Goal: Task Accomplishment & Management: Manage account settings

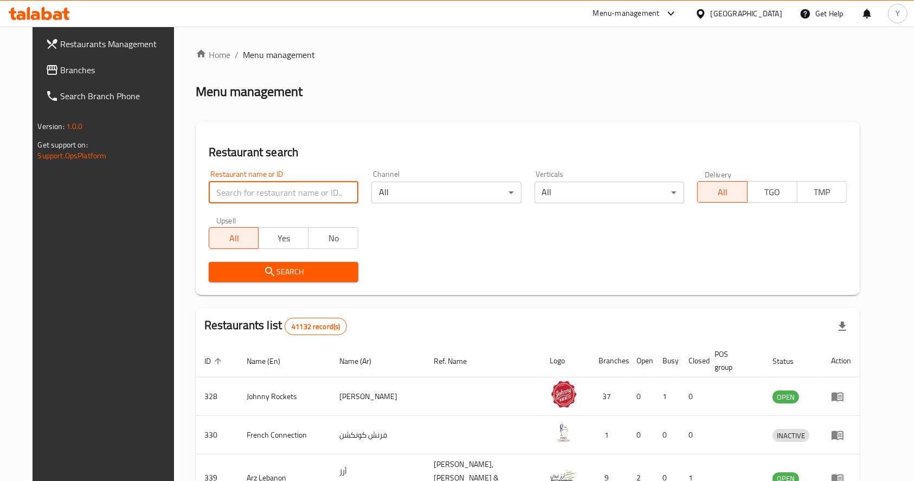
click at [269, 193] on input "search" at bounding box center [284, 193] width 150 height 22
type input "frochi"
click button "Search" at bounding box center [284, 272] width 150 height 20
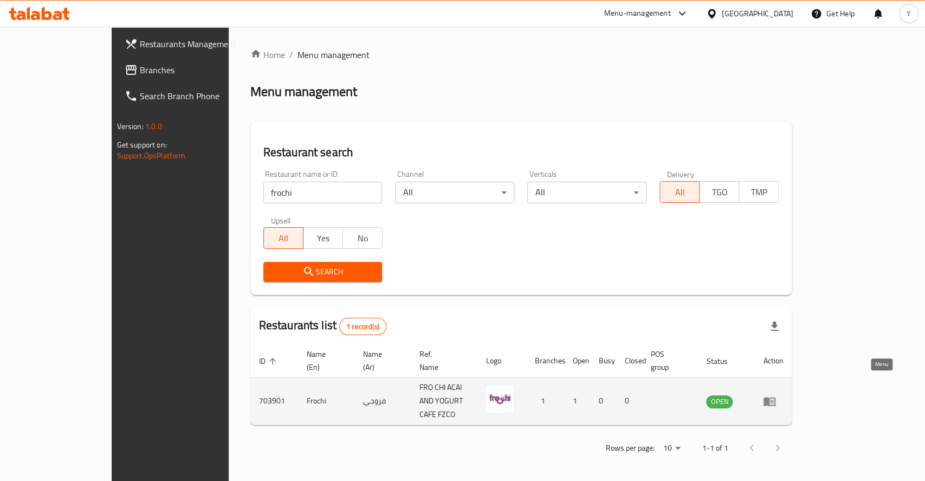
click at [776, 397] on icon "enhanced table" at bounding box center [770, 401] width 12 height 9
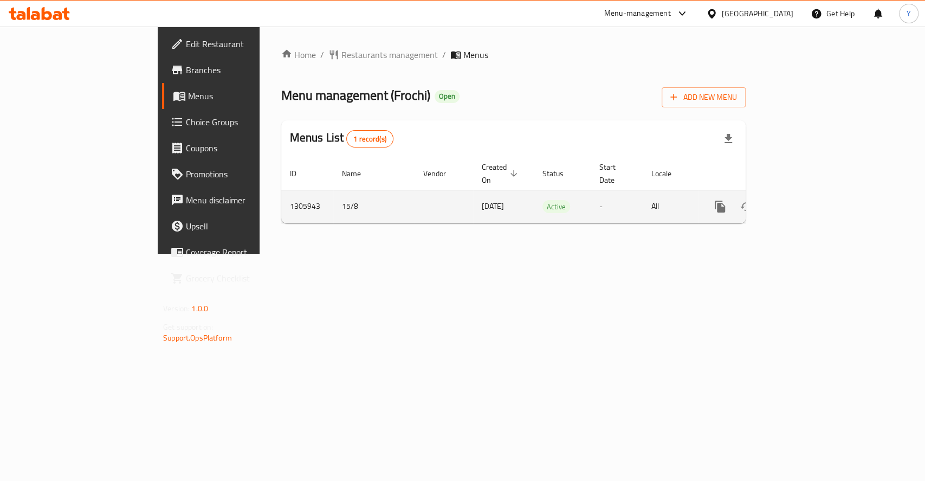
click at [820, 208] on td "enhanced table" at bounding box center [759, 206] width 121 height 33
click at [805, 200] on icon "enhanced table" at bounding box center [798, 206] width 13 height 13
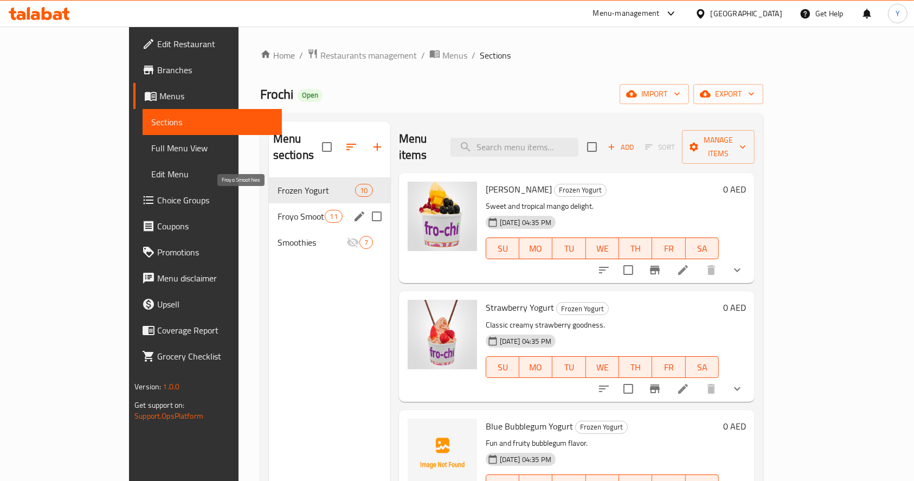
click at [277, 210] on span "Froyo Smoothies" at bounding box center [301, 216] width 48 height 13
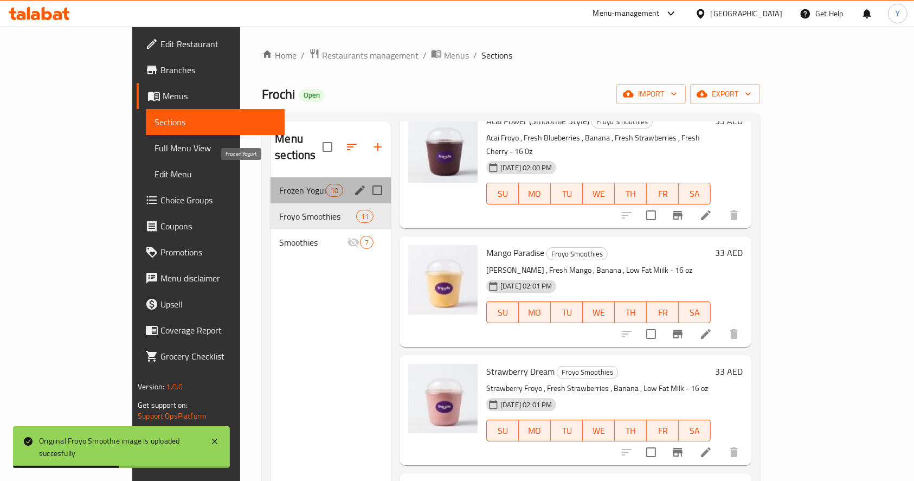
click at [279, 184] on span "Frozen Yogurt" at bounding box center [302, 190] width 46 height 13
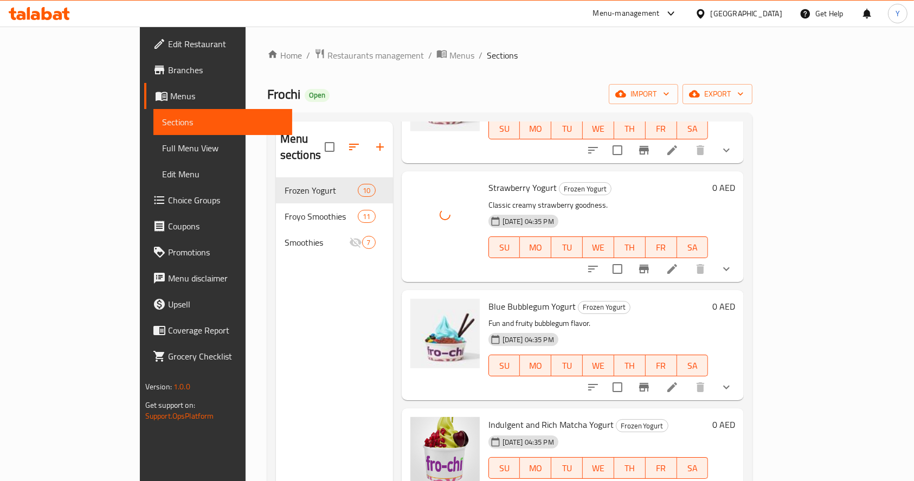
scroll to position [153, 0]
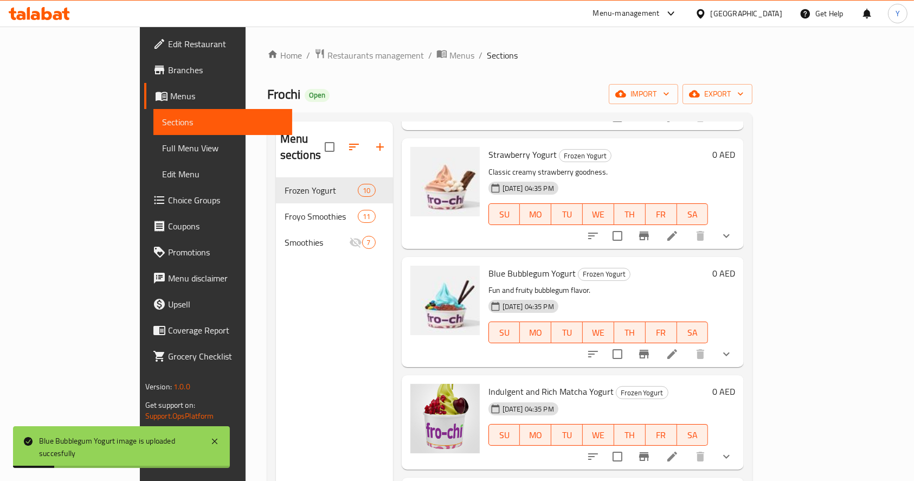
click at [303, 414] on div "Menu sections Frozen Yogurt 10 Froyo Smoothies 11 Smoothies 7" at bounding box center [334, 361] width 117 height 481
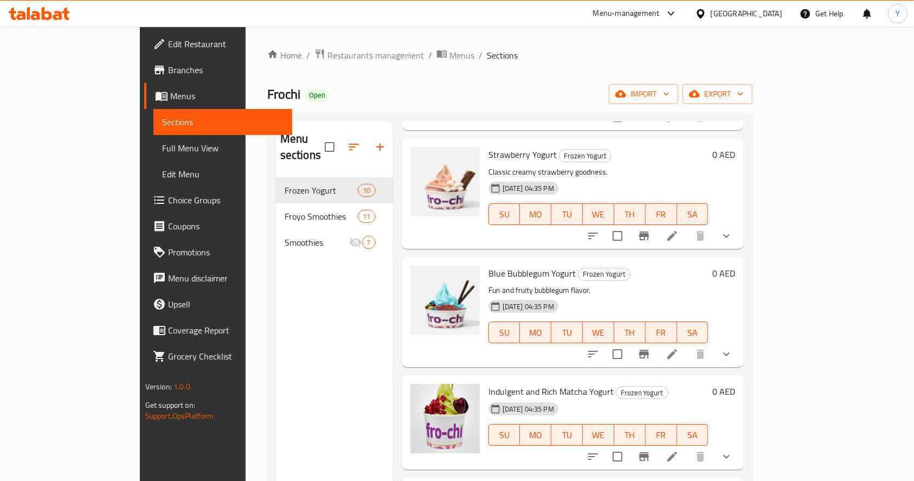
click at [333, 354] on div "Menu sections Frozen Yogurt 10 Froyo Smoothies 11 Smoothies 7" at bounding box center [334, 361] width 117 height 481
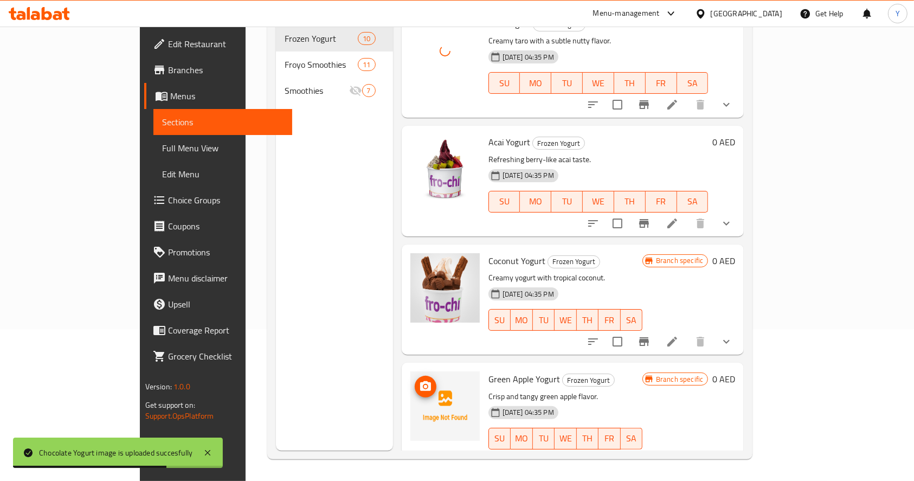
scroll to position [714, 0]
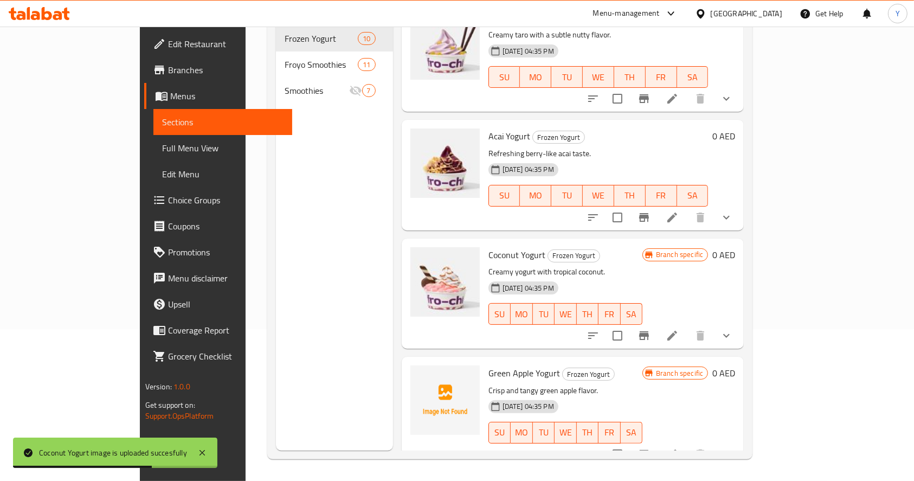
click at [276, 296] on div "Menu sections Frozen Yogurt 10 Froyo Smoothies 11 Smoothies 7" at bounding box center [334, 210] width 117 height 481
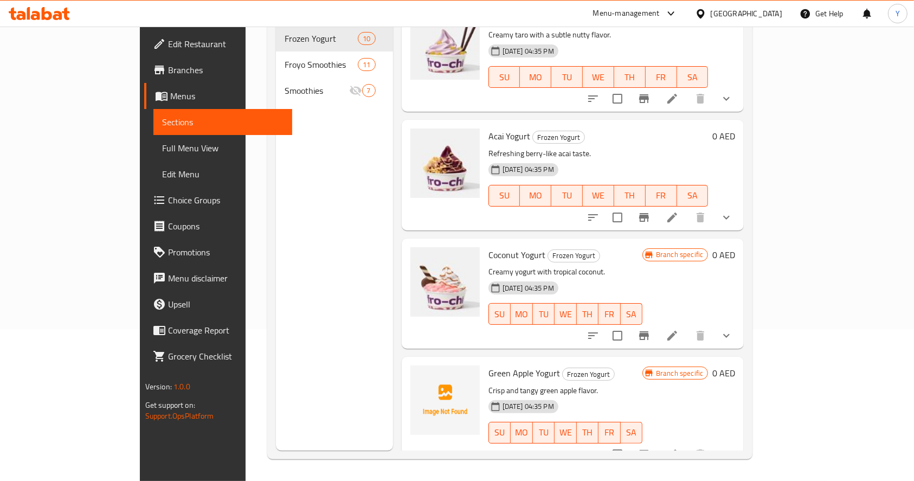
scroll to position [0, 0]
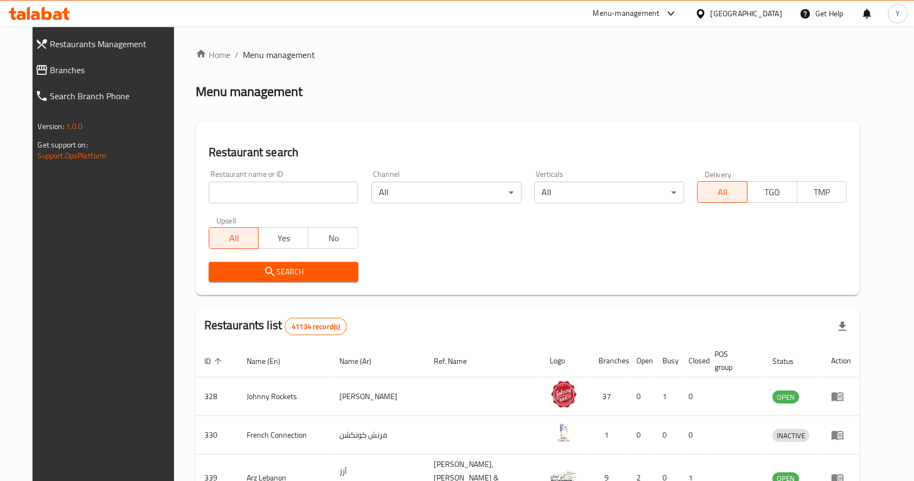
click at [312, 195] on input "search" at bounding box center [284, 193] width 150 height 22
type input "bombay basera"
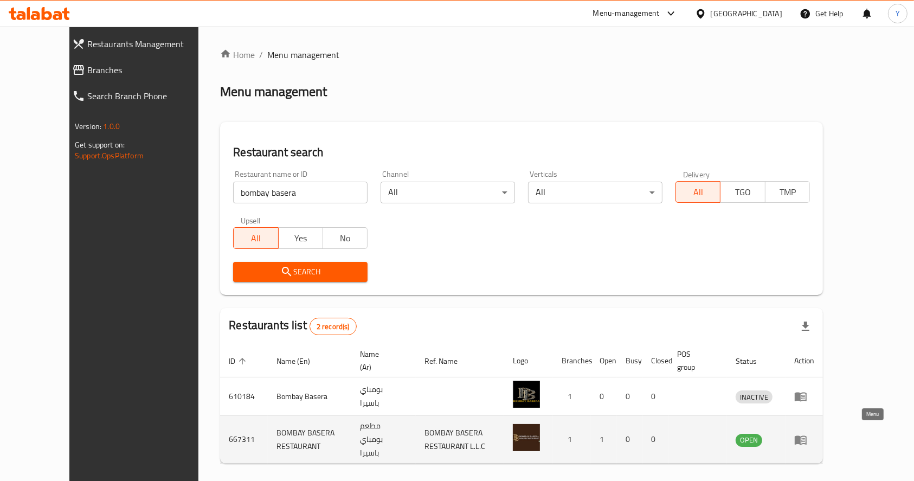
click at [806, 438] on icon "enhanced table" at bounding box center [801, 439] width 12 height 9
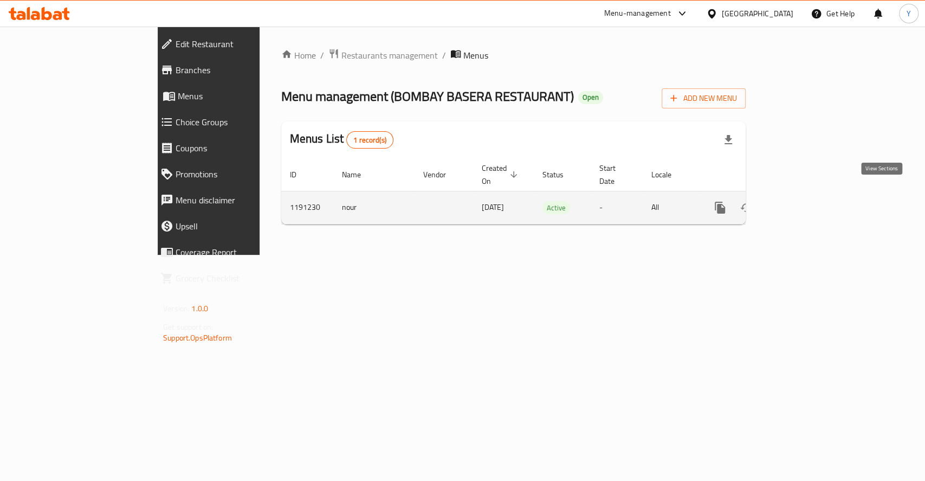
click at [803, 203] on icon "enhanced table" at bounding box center [798, 208] width 10 height 10
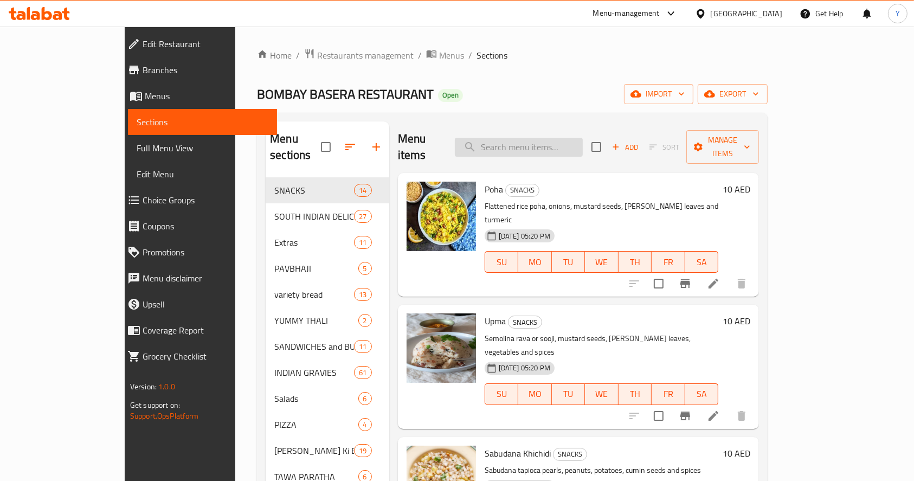
click at [560, 138] on input "search" at bounding box center [519, 147] width 128 height 19
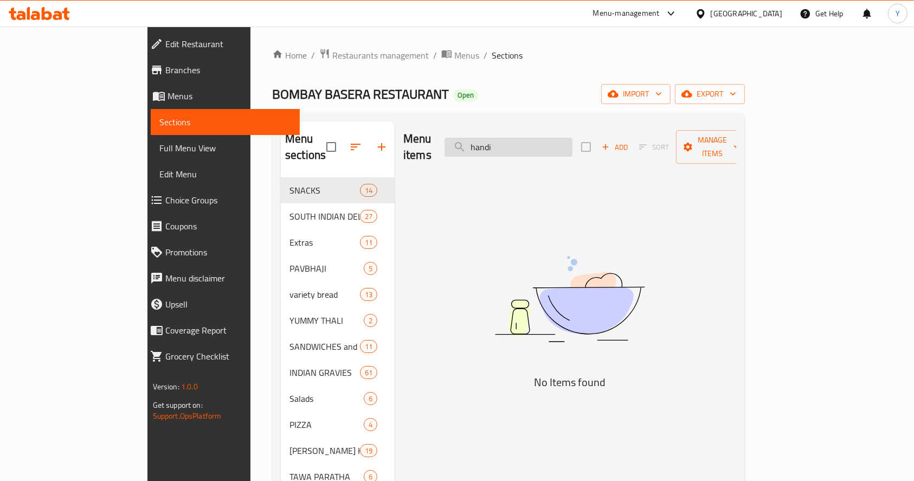
type input "handi"
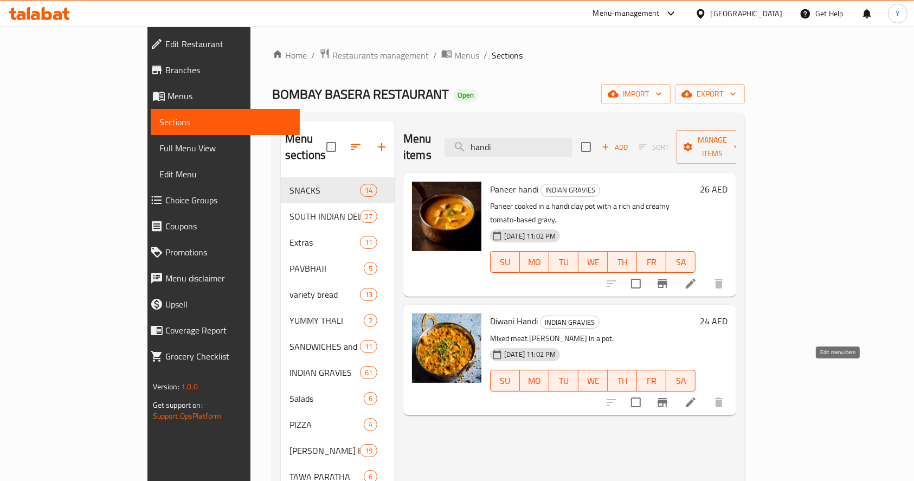
click at [697, 396] on icon at bounding box center [690, 402] width 13 height 13
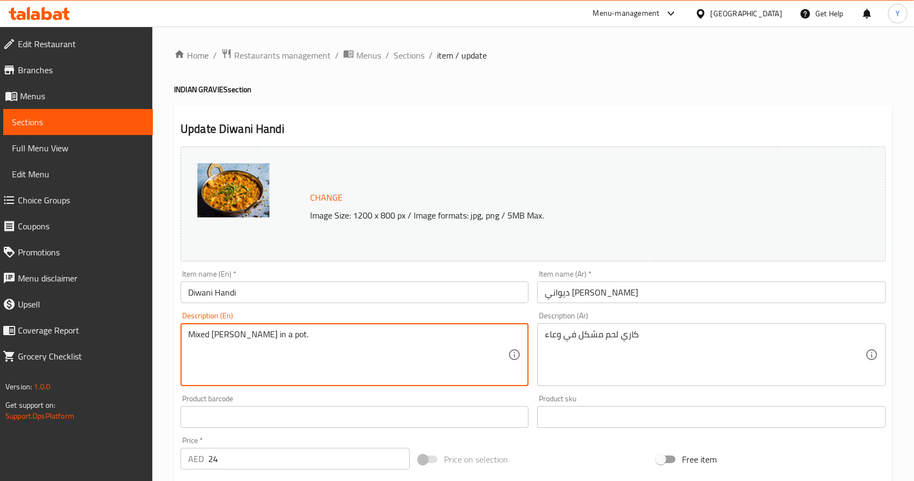
type textarea "Mixed [PERSON_NAME] in a pot."
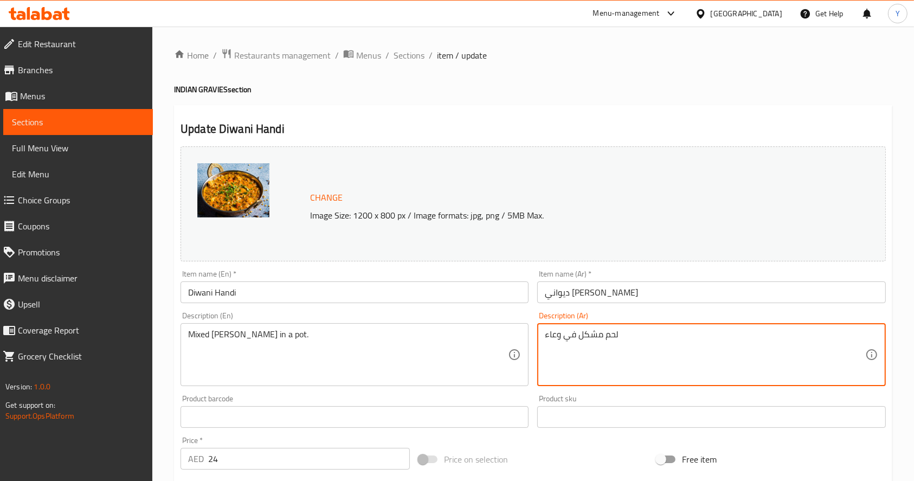
drag, startPoint x: 580, startPoint y: 338, endPoint x: 603, endPoint y: 340, distance: 23.5
click at [603, 340] on textarea "لحم مشكل في وعاء" at bounding box center [705, 354] width 320 height 51
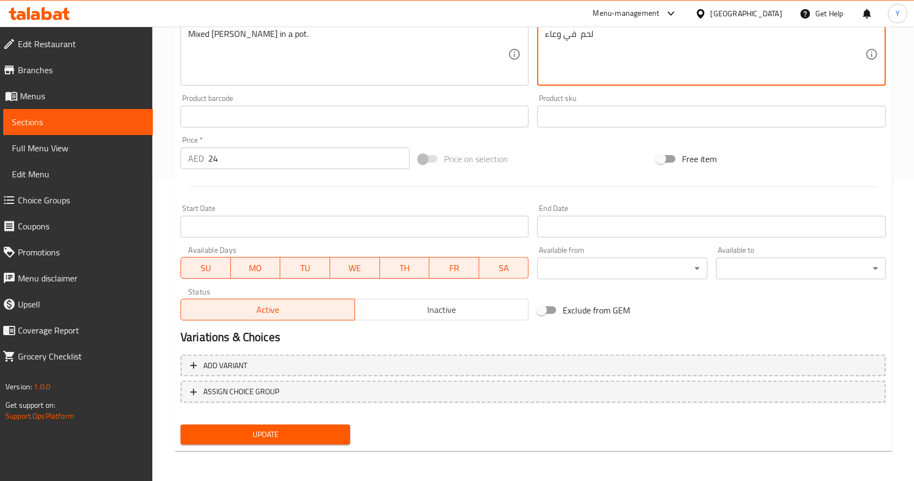
type textarea "لحم في وعاء"
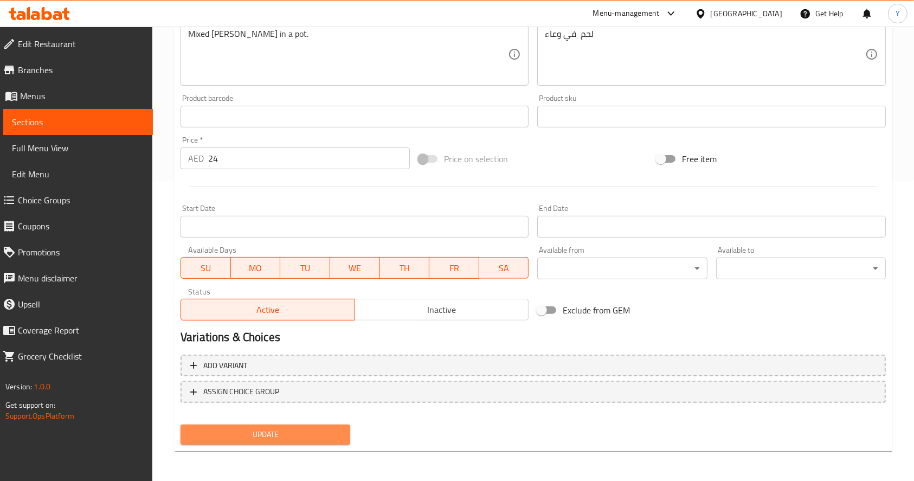
click at [208, 429] on span "Update" at bounding box center [265, 435] width 152 height 14
